Goal: Task Accomplishment & Management: Manage account settings

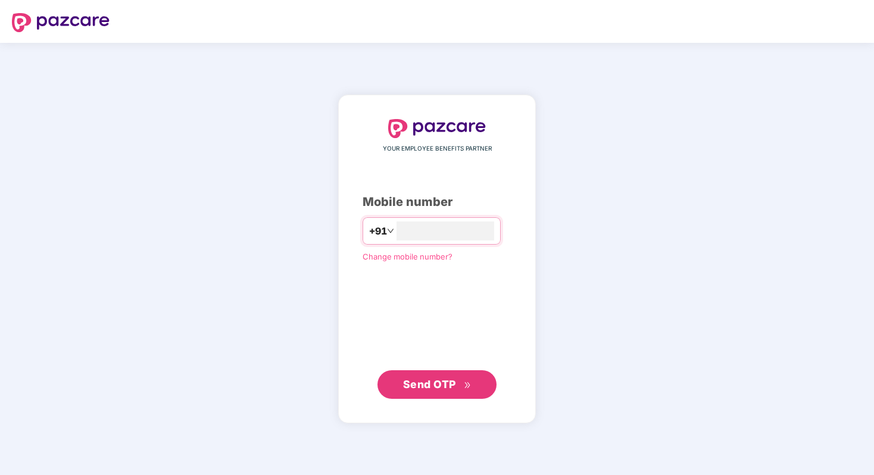
type input "**********"
click at [450, 383] on span "Send OTP" at bounding box center [429, 384] width 53 height 13
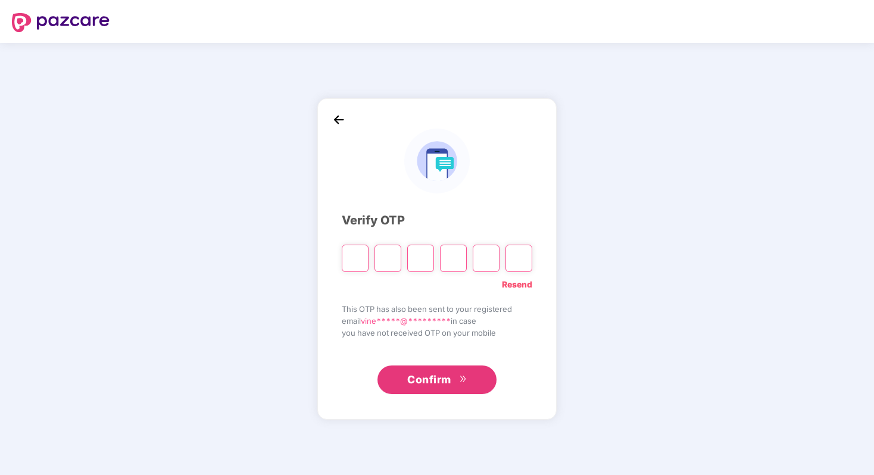
type input "*"
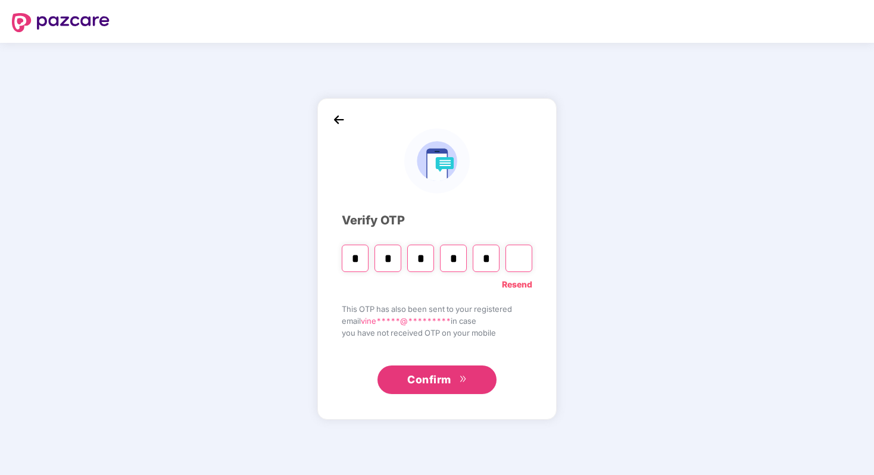
type input "*"
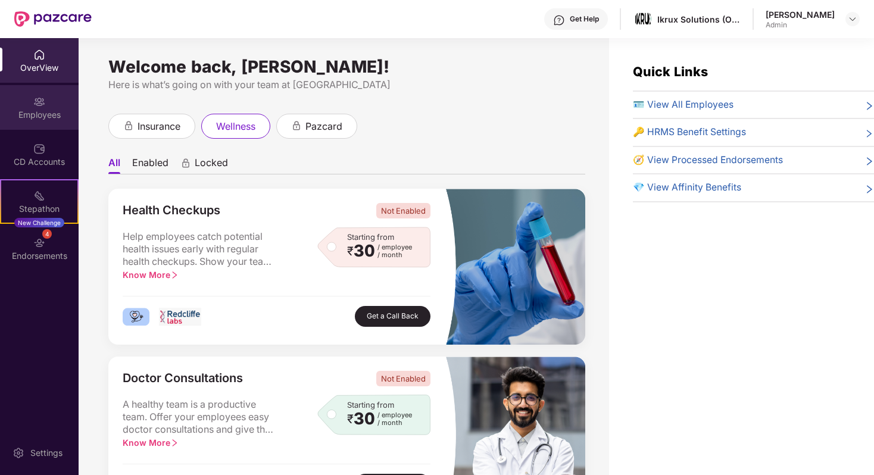
click at [56, 110] on div "Employees" at bounding box center [39, 115] width 79 height 12
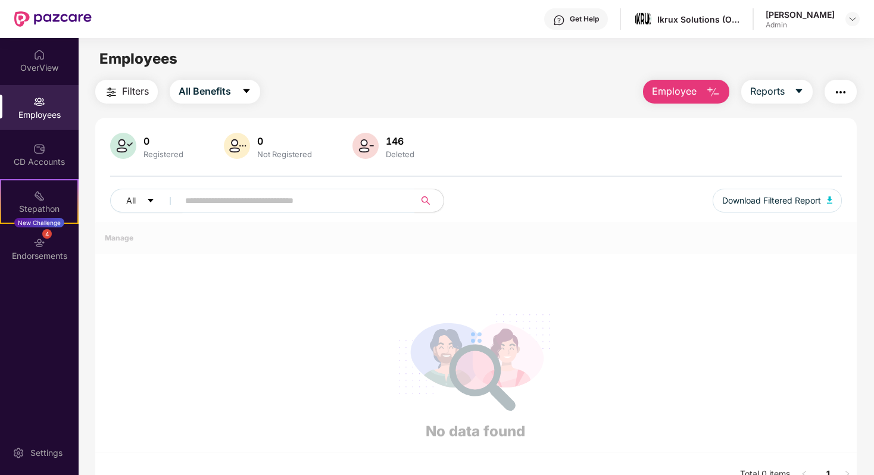
click at [682, 94] on span "Employee" at bounding box center [674, 91] width 45 height 15
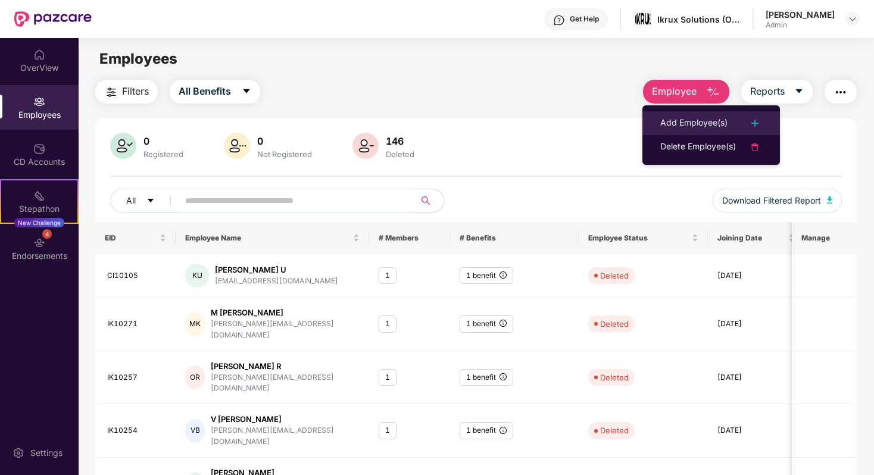
click at [721, 119] on div "Add Employee(s)" at bounding box center [693, 123] width 67 height 14
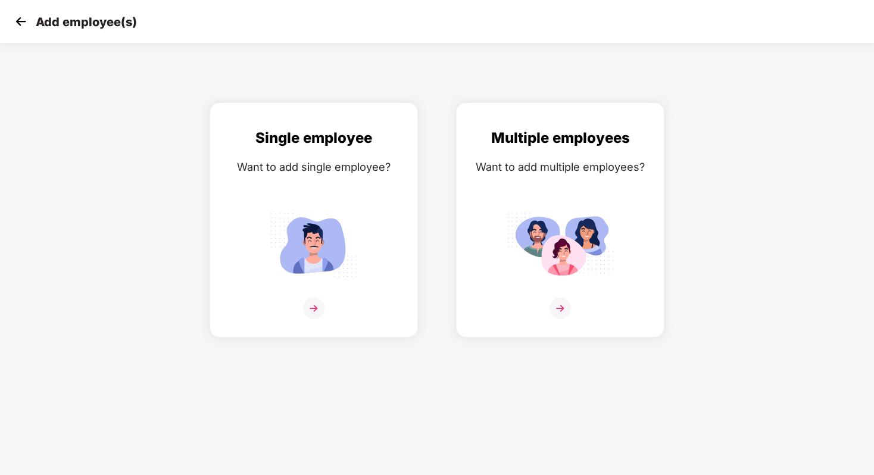
click at [23, 29] on img at bounding box center [21, 22] width 18 height 18
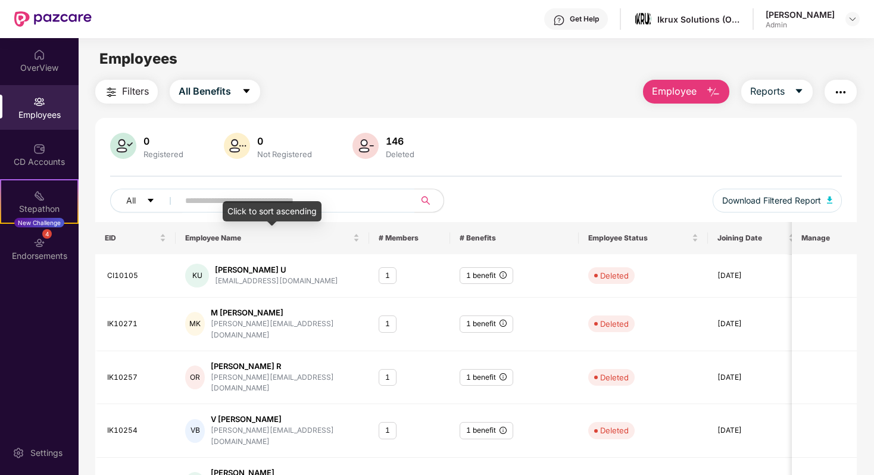
click at [260, 203] on div "Click to sort ascending" at bounding box center [272, 211] width 99 height 20
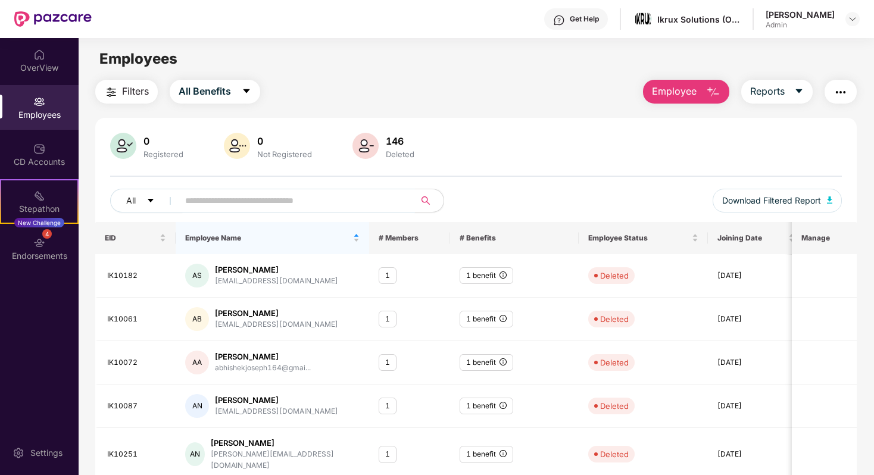
click at [243, 199] on input "text" at bounding box center [292, 201] width 214 height 18
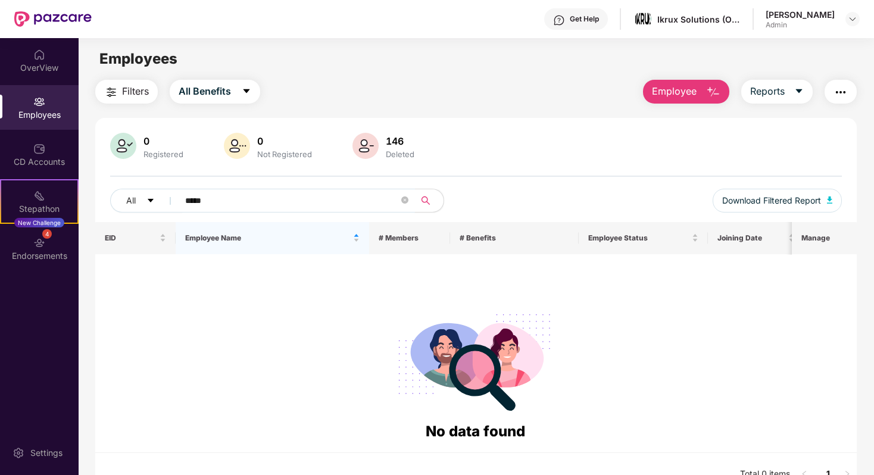
type input "*****"
click at [42, 112] on div "Employees" at bounding box center [39, 115] width 79 height 12
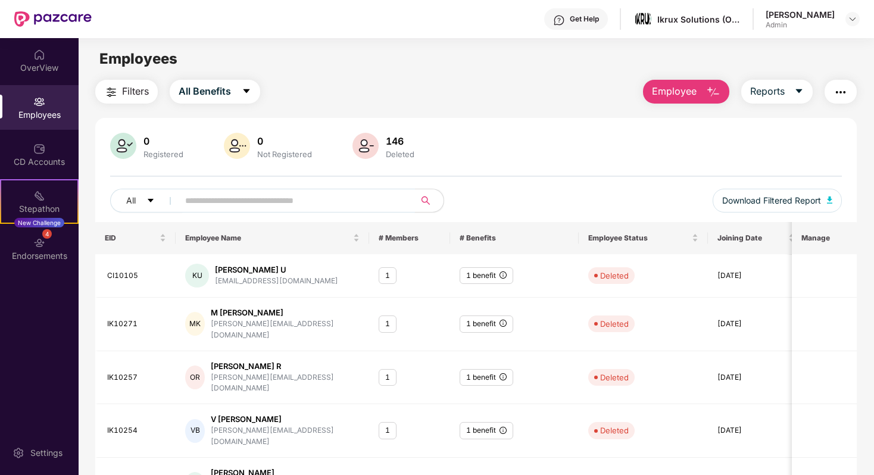
click at [262, 199] on input "text" at bounding box center [292, 201] width 214 height 18
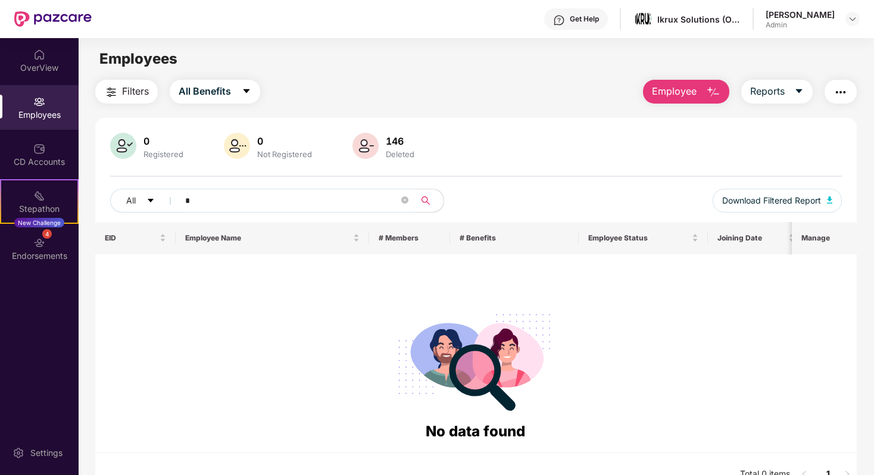
type input "*"
click at [57, 96] on div "Employees" at bounding box center [39, 107] width 79 height 45
click at [127, 82] on button "Filters" at bounding box center [126, 92] width 63 height 24
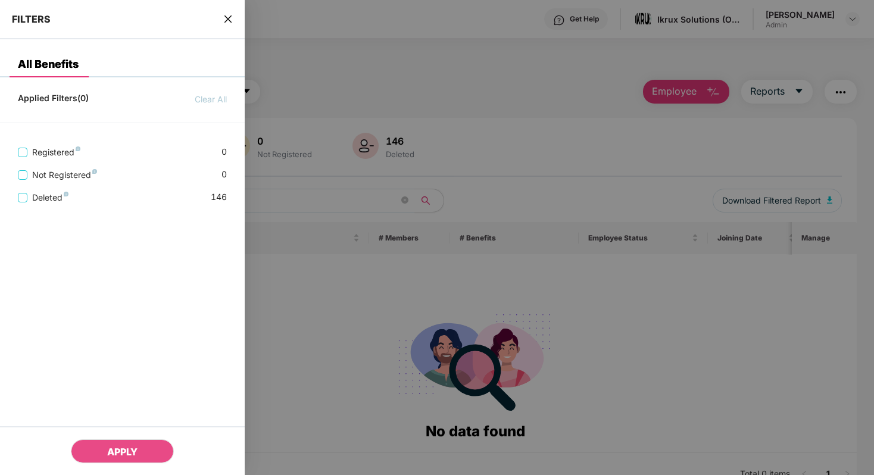
click at [388, 104] on div at bounding box center [437, 237] width 874 height 475
click at [227, 18] on icon "close" at bounding box center [227, 18] width 7 height 7
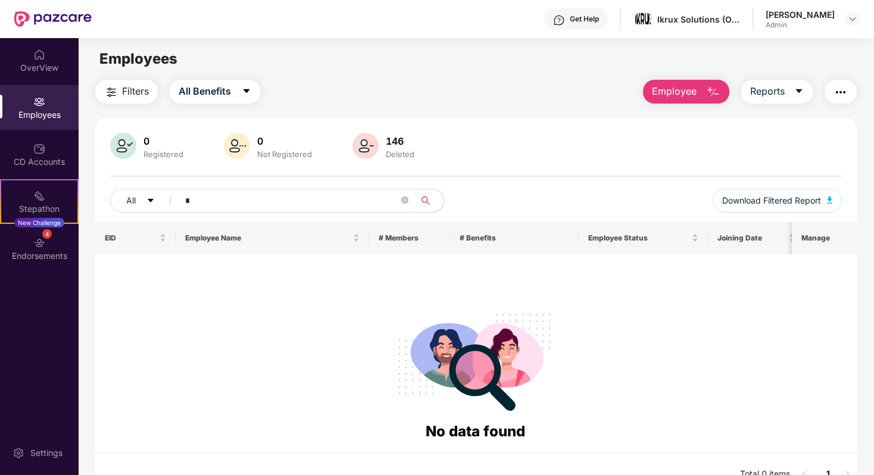
click at [387, 145] on div "146" at bounding box center [399, 141] width 33 height 12
click at [369, 145] on img at bounding box center [365, 146] width 26 height 26
